Goal: Task Accomplishment & Management: Manage account settings

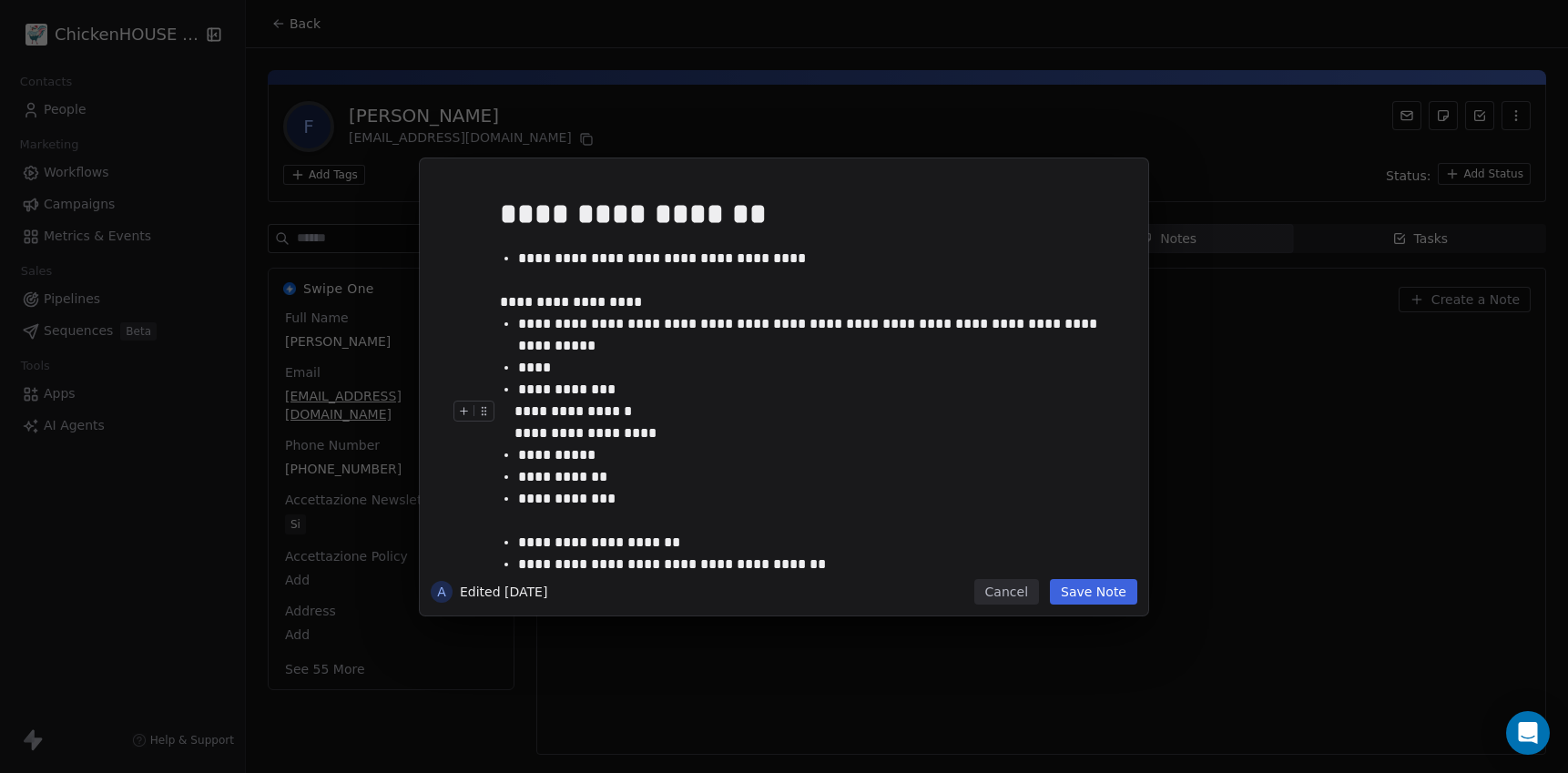
scroll to position [10, 0]
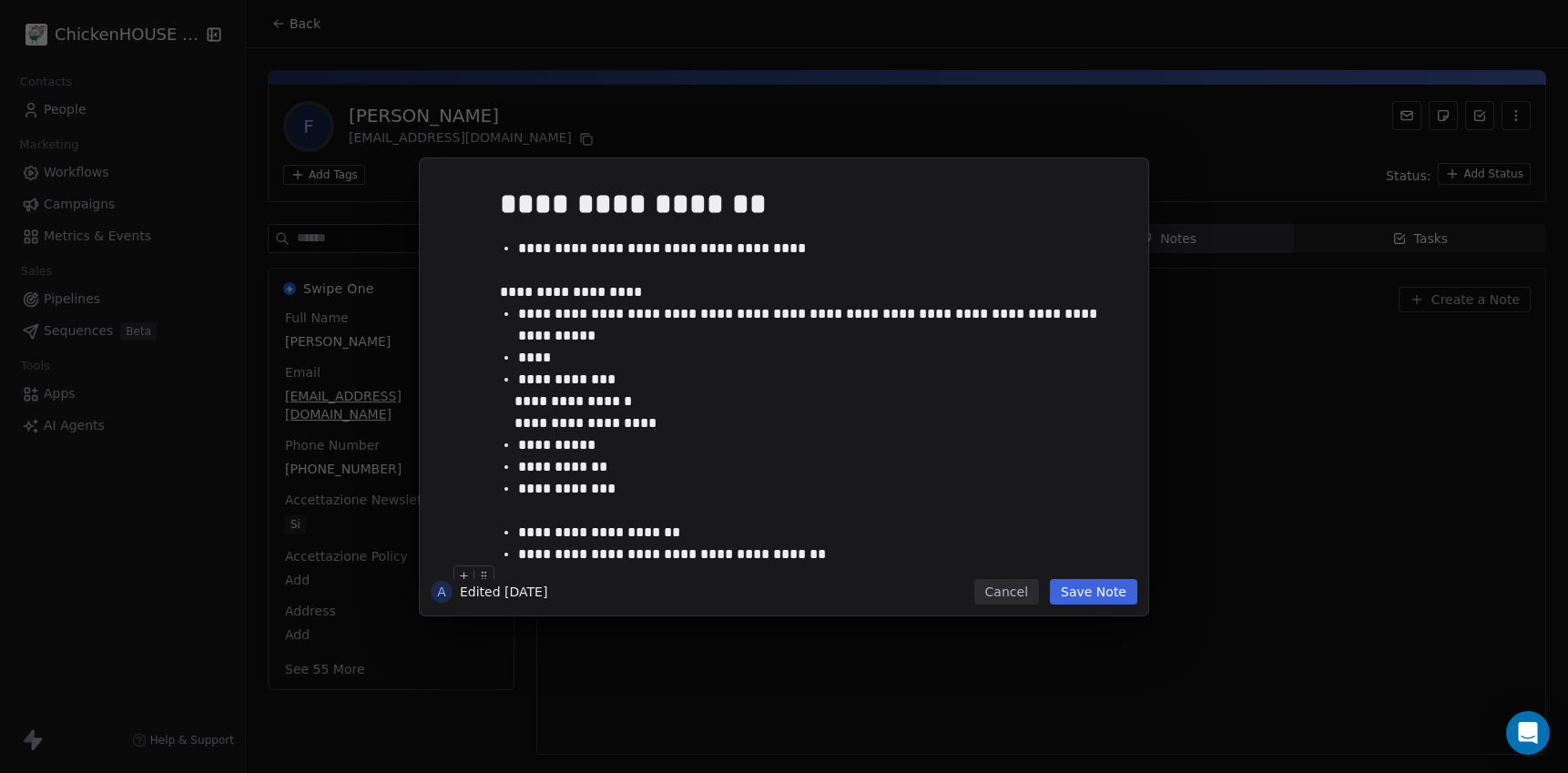
click at [991, 589] on button "Cancel" at bounding box center [1006, 592] width 64 height 25
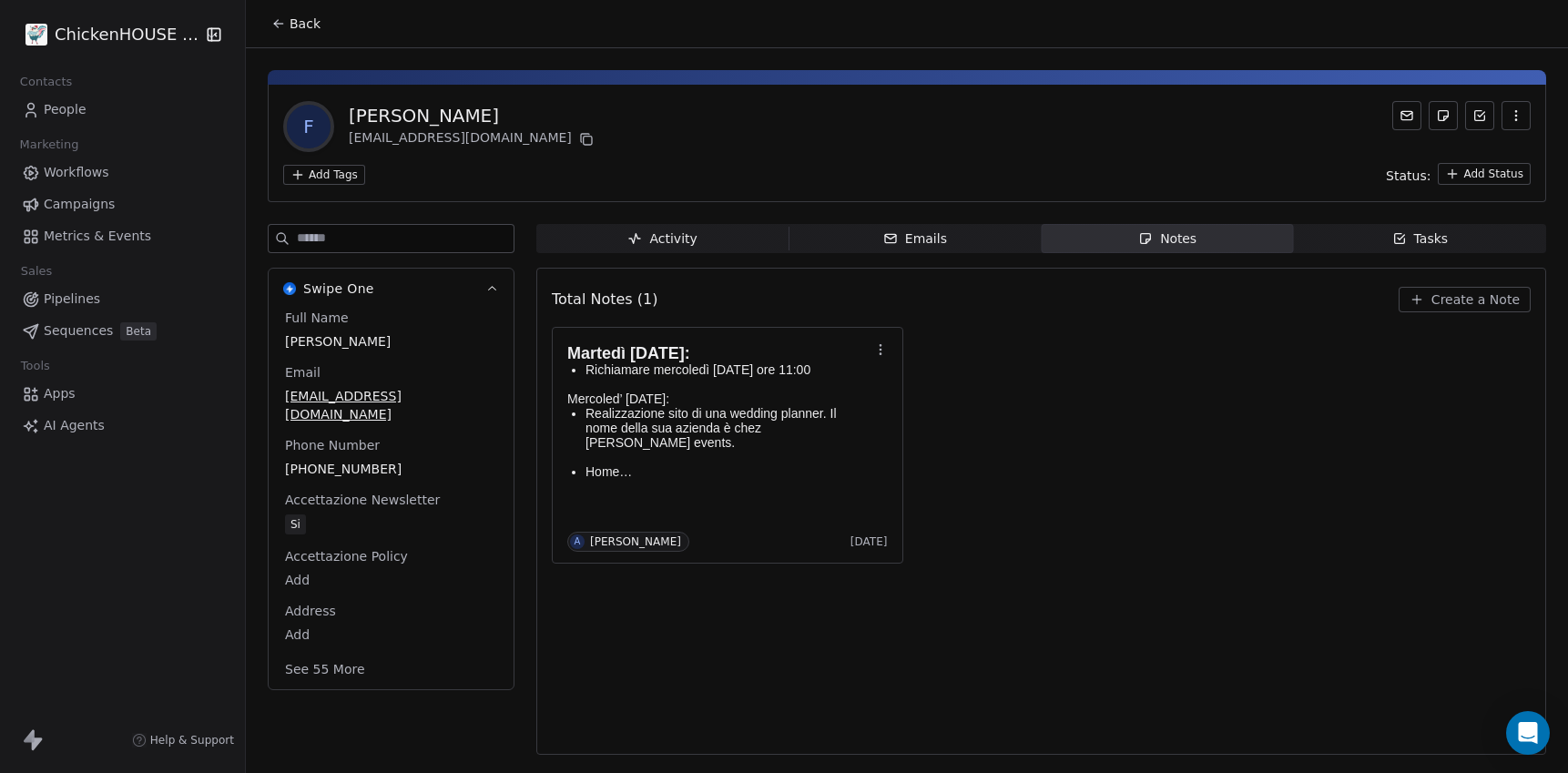
click at [1429, 236] on div "Tasks" at bounding box center [1420, 239] width 56 height 19
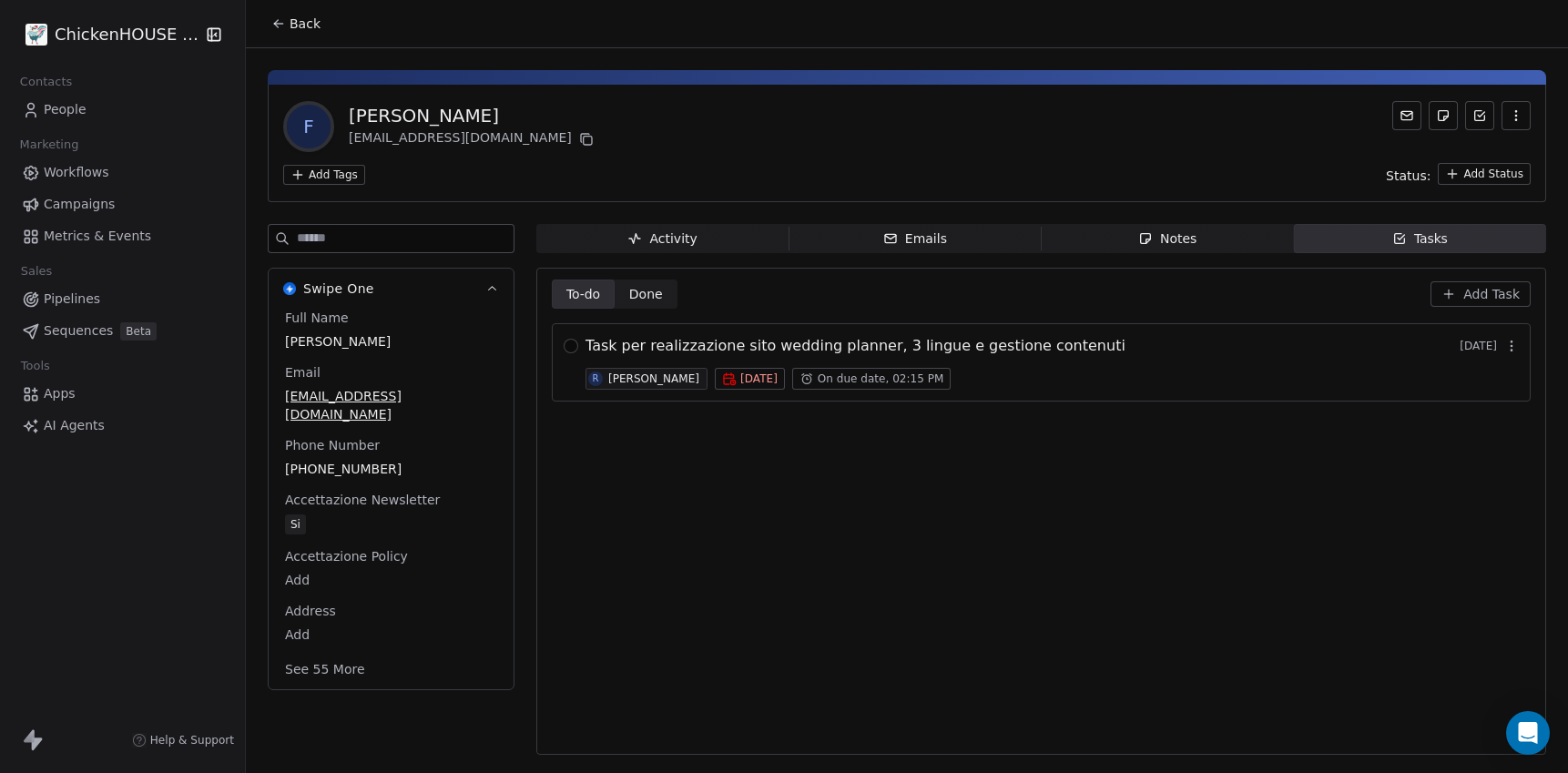
click at [696, 346] on span "Task per realizzazione sito wedding planner, 3 lingue e gestione contenuti" at bounding box center [855, 346] width 540 height 21
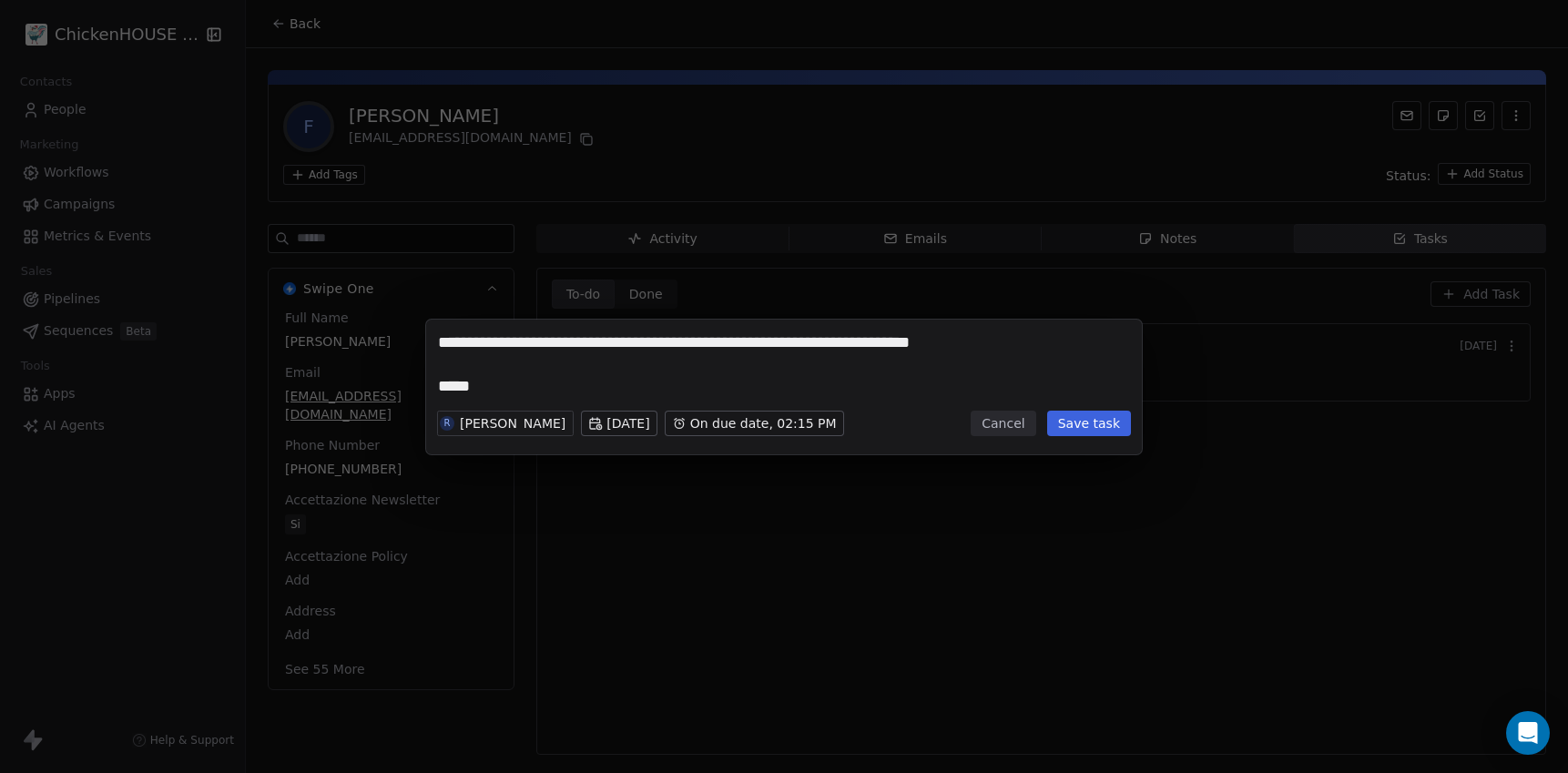
type textarea "**********"
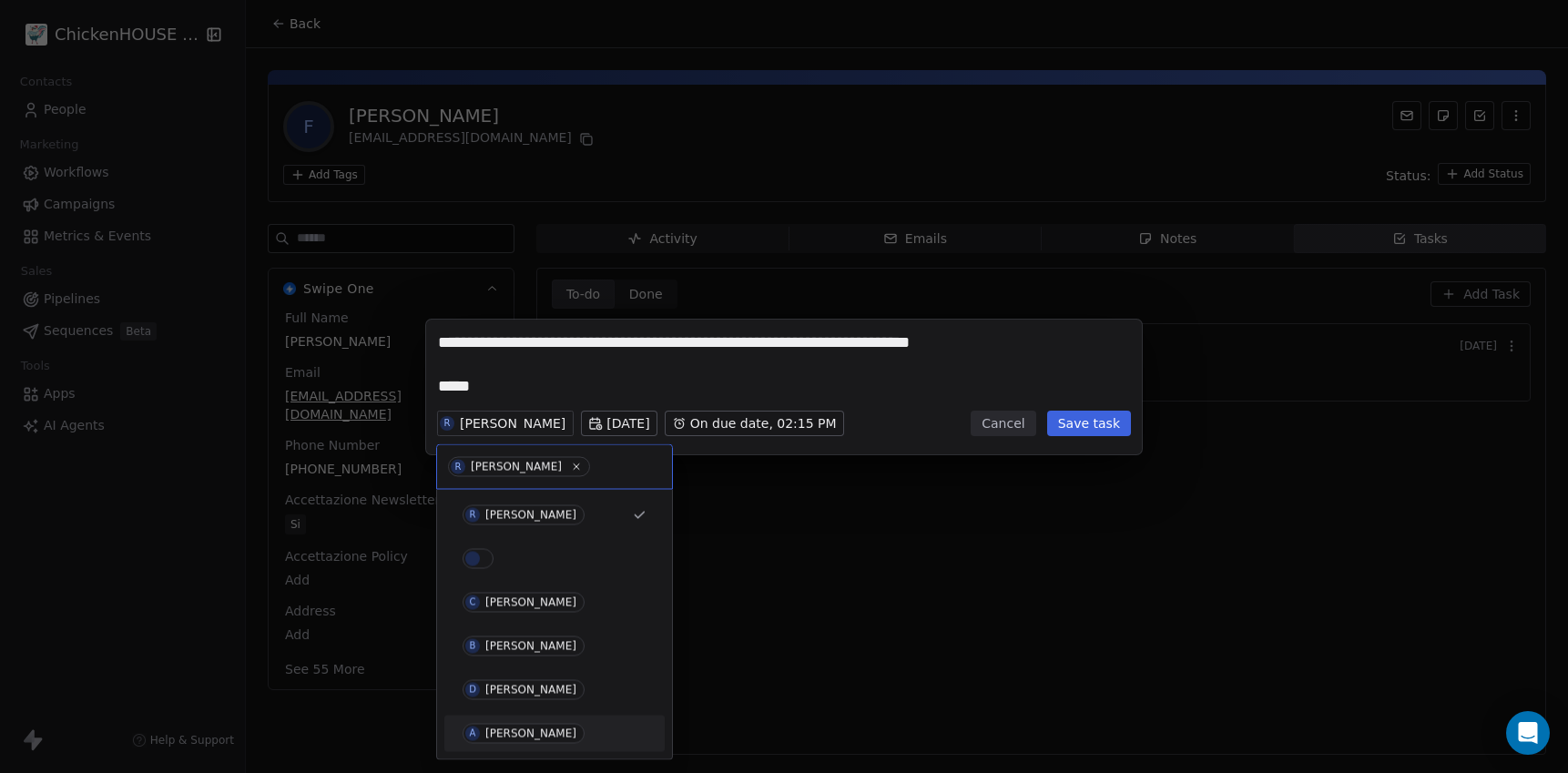
click at [498, 732] on div "[PERSON_NAME]" at bounding box center [530, 733] width 91 height 13
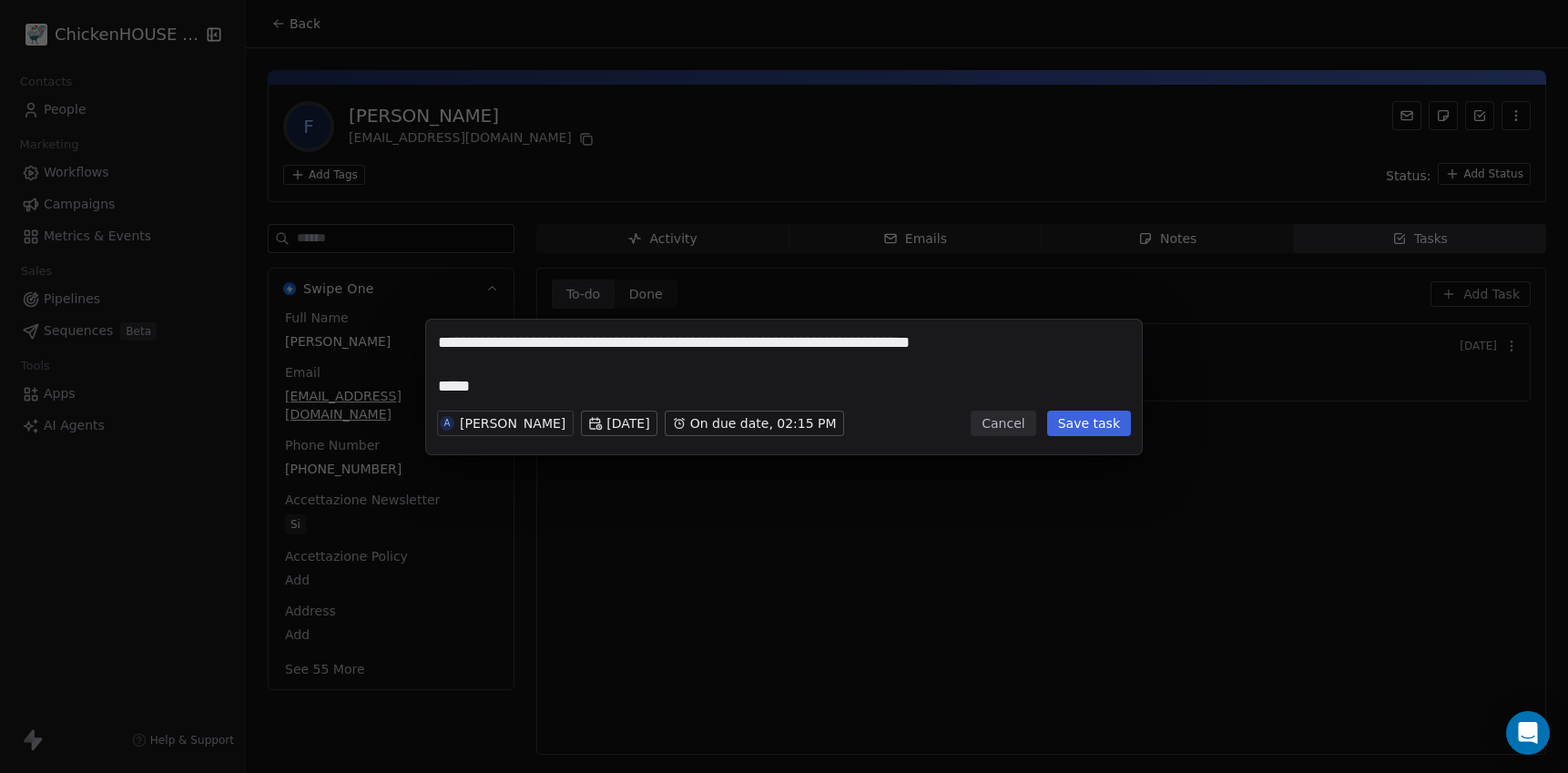
click at [1085, 429] on button "Save task" at bounding box center [1089, 423] width 84 height 25
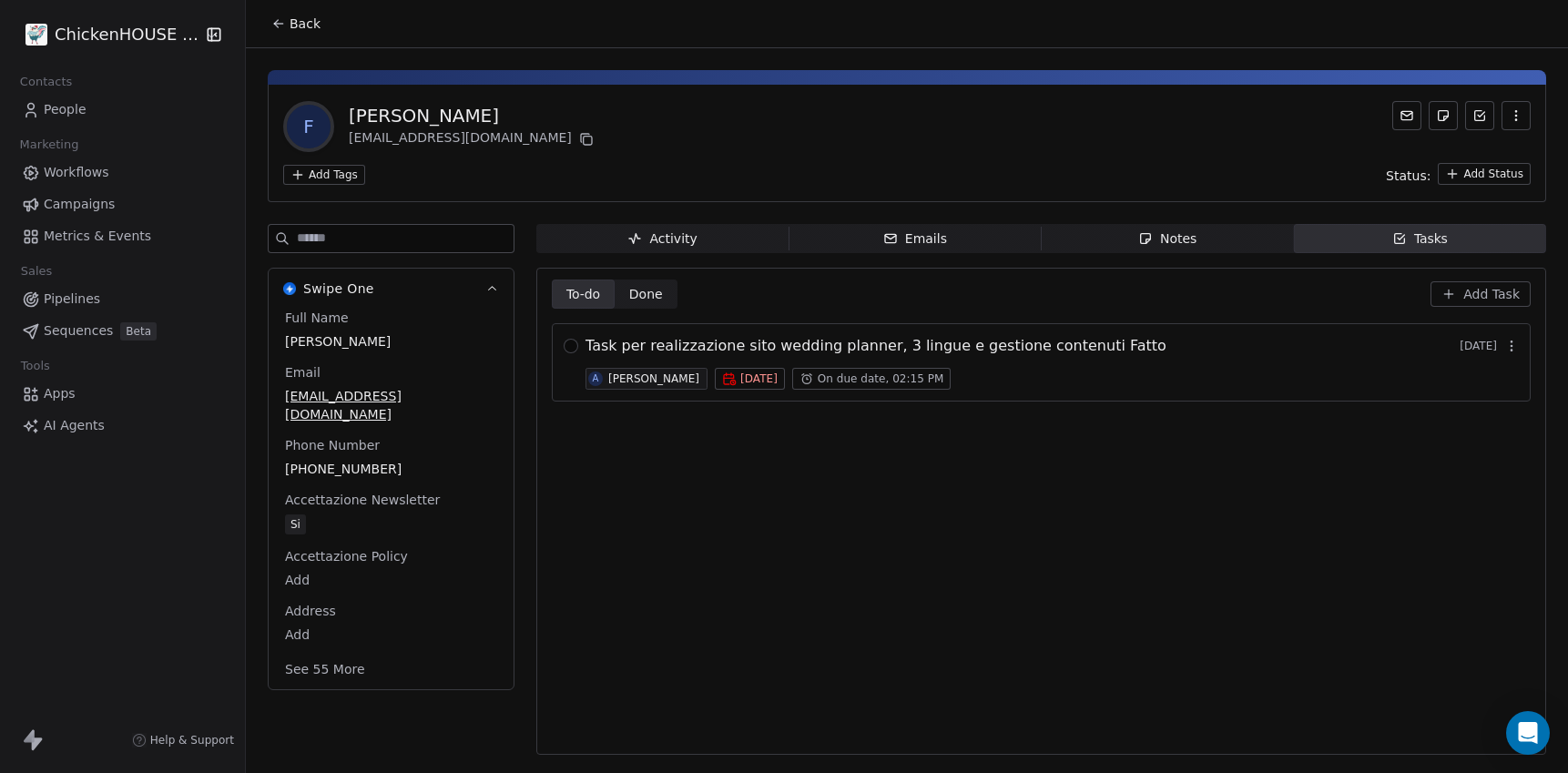
click at [573, 353] on div at bounding box center [571, 350] width 15 height 21
click at [571, 341] on button "button" at bounding box center [571, 346] width 15 height 15
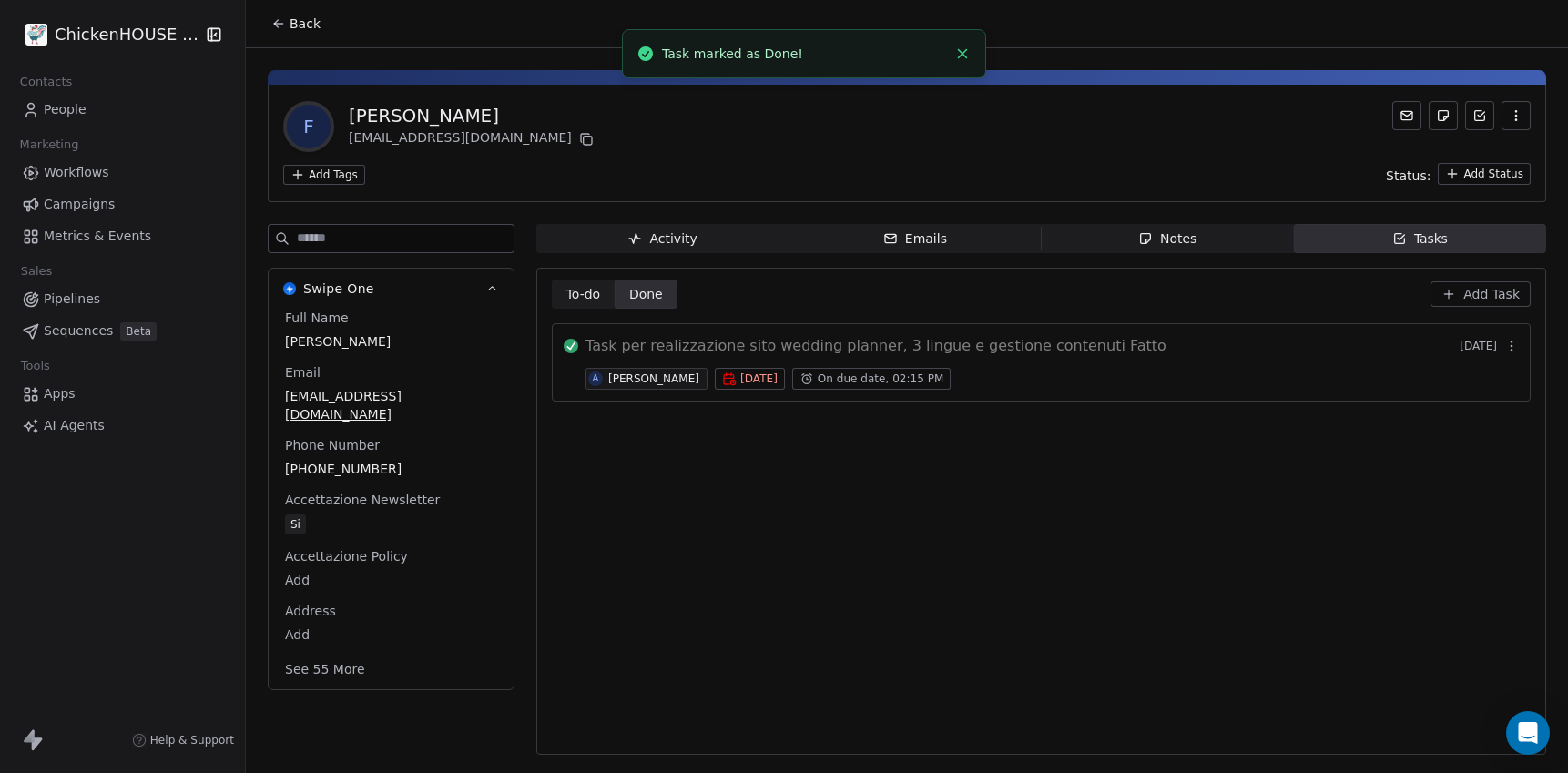
click at [301, 23] on span "Back" at bounding box center [305, 23] width 31 height 18
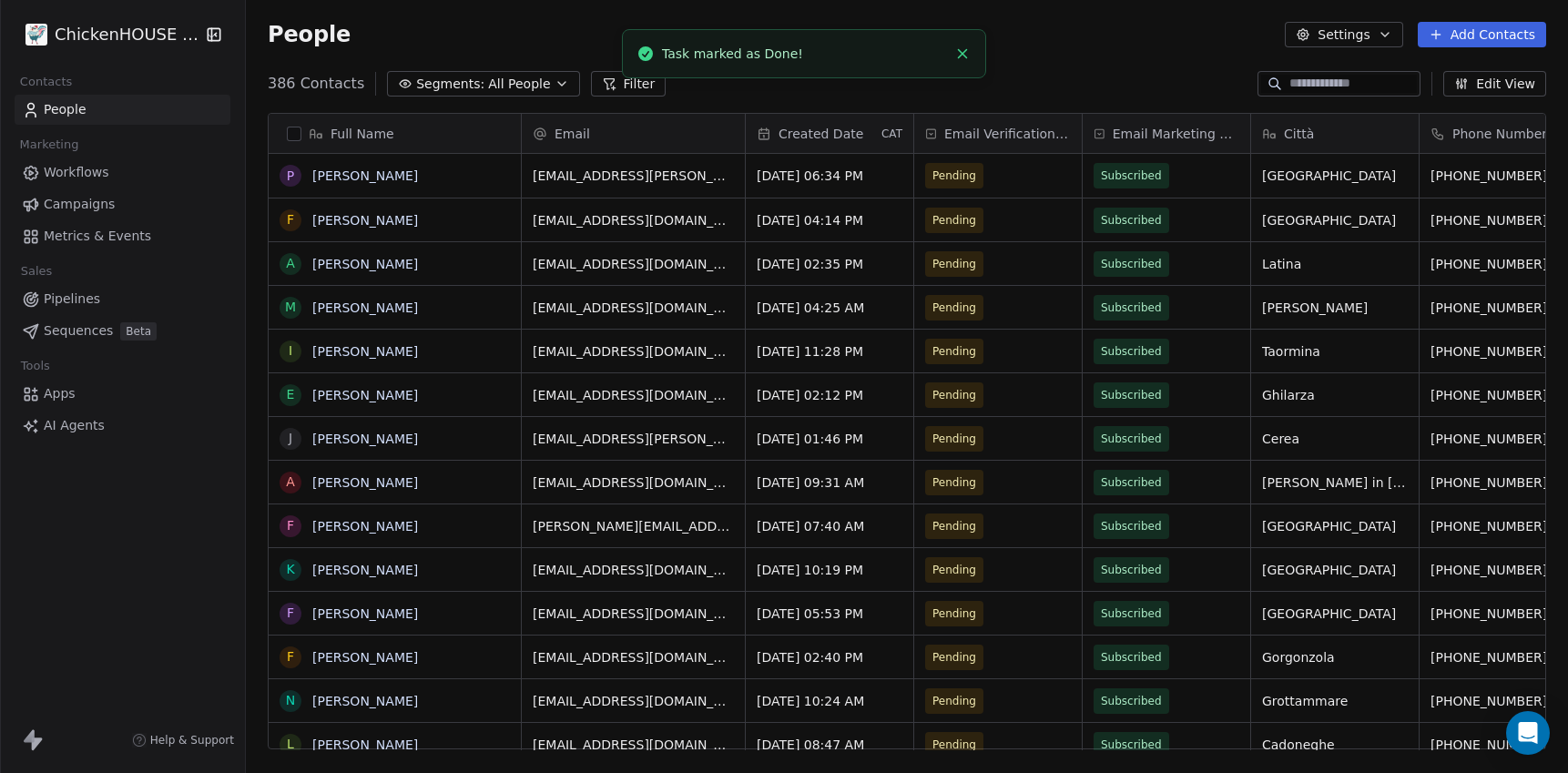
scroll to position [680, 1322]
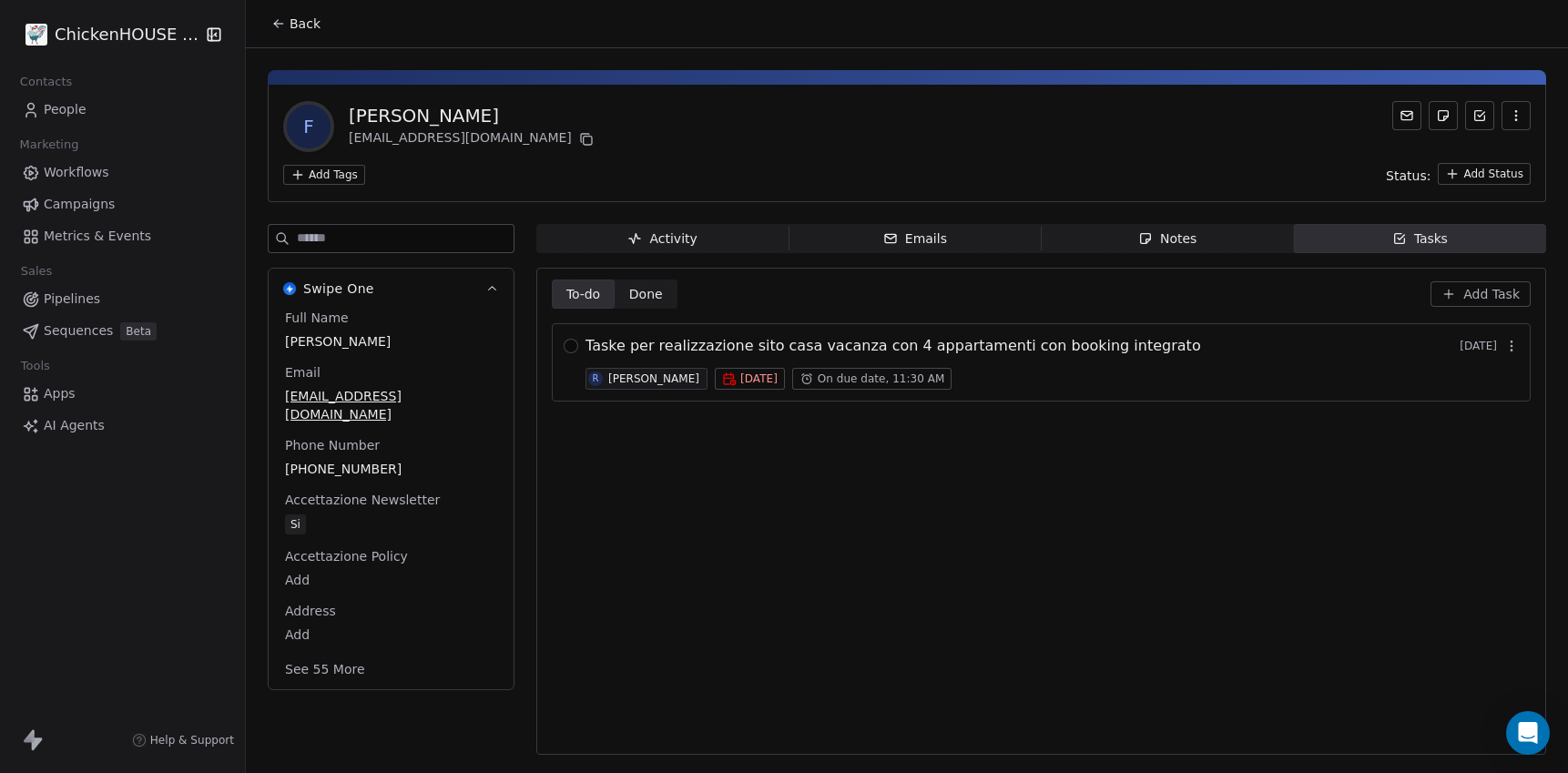
click at [1180, 237] on div "Notes" at bounding box center [1168, 239] width 58 height 19
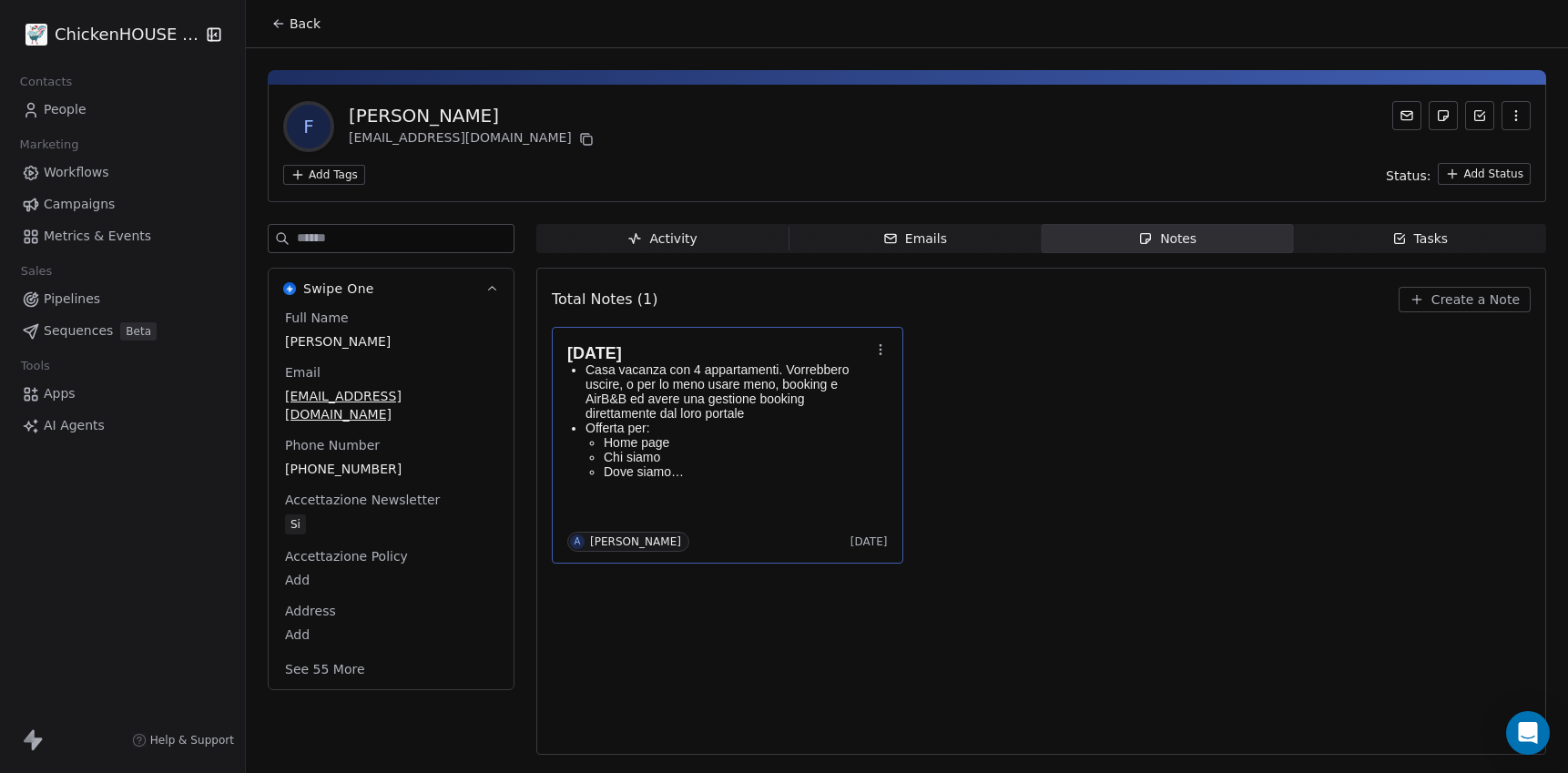
click at [740, 421] on p "Offerta per:" at bounding box center [728, 427] width 284 height 15
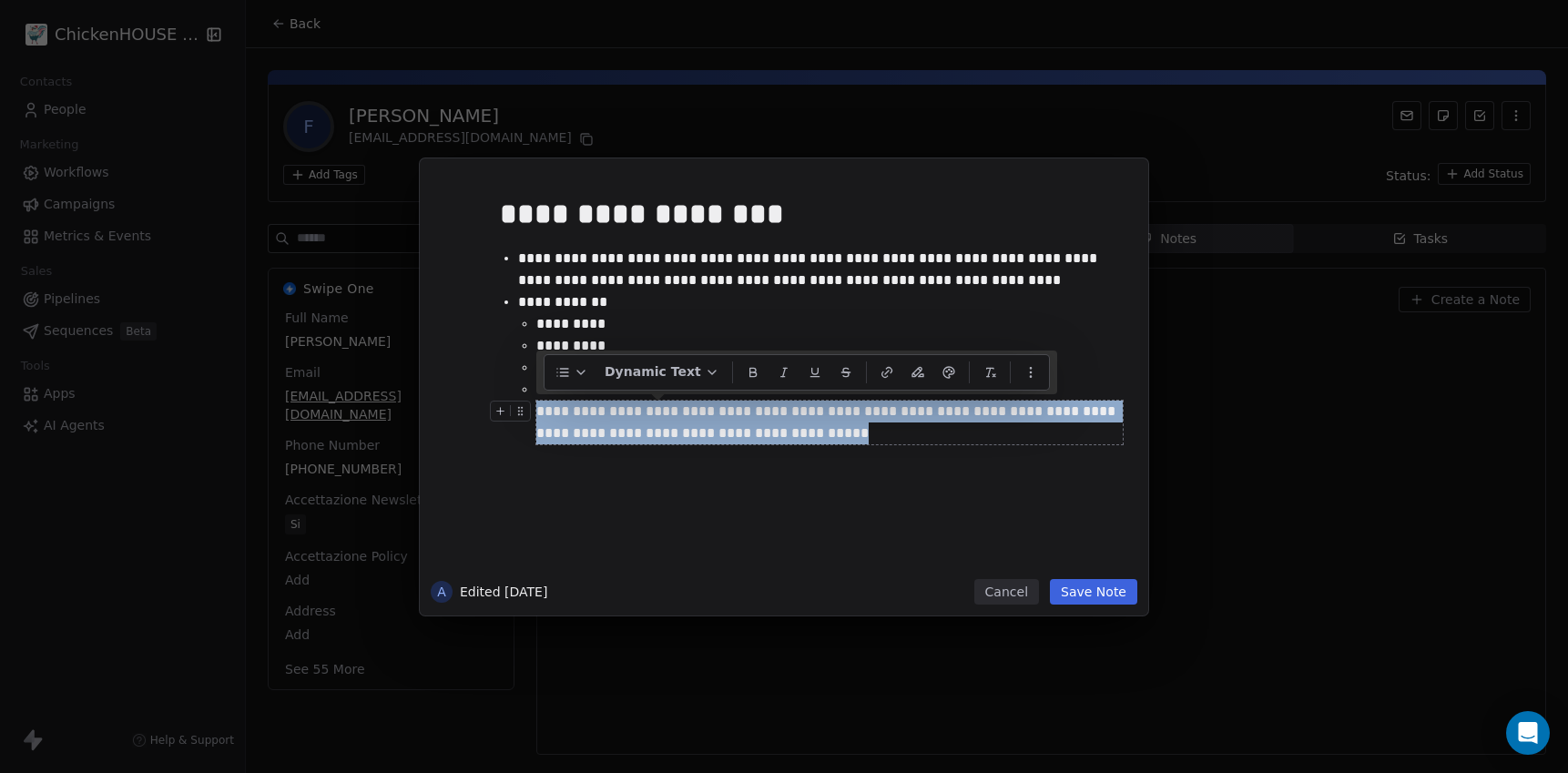
drag, startPoint x: 767, startPoint y: 434, endPoint x: 539, endPoint y: 407, distance: 229.6
click at [539, 407] on div "**********" at bounding box center [830, 422] width 586 height 44
copy div "**********"
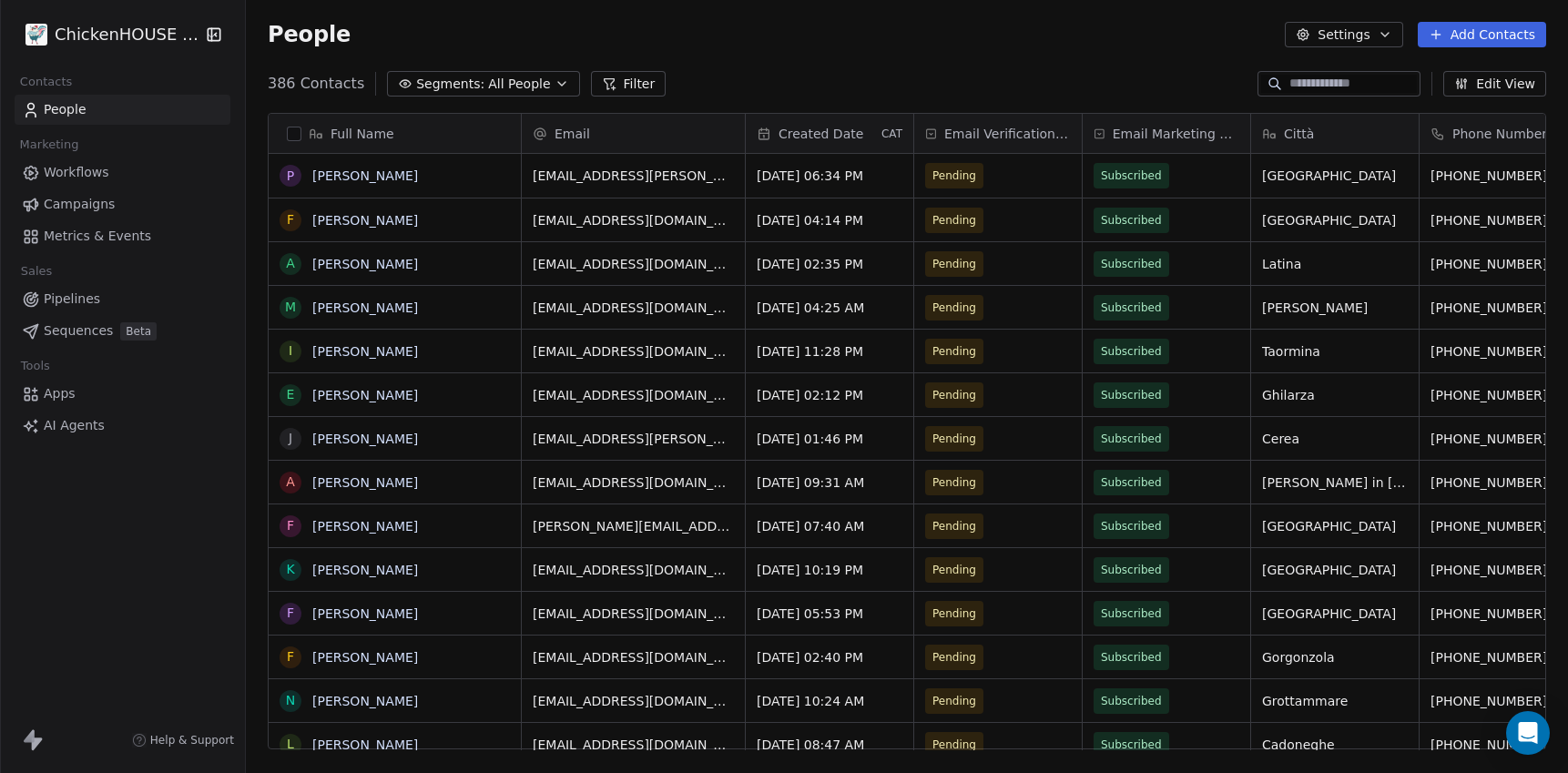
scroll to position [680, 1322]
